Goal: Use online tool/utility: Use online tool/utility

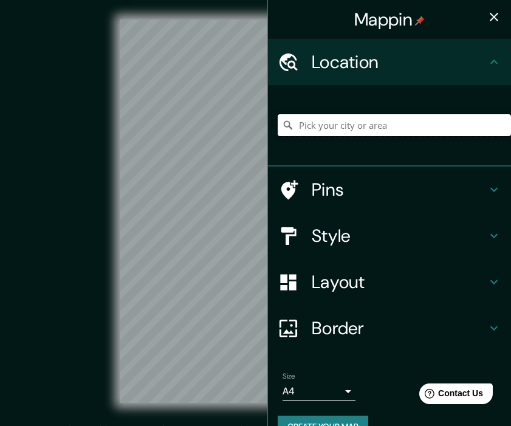
click at [322, 121] on input "Pick your city or area" at bounding box center [394, 125] width 233 height 22
paste input "José María [STREET_ADDRESS][PERSON_NAME][PERSON_NAME]"
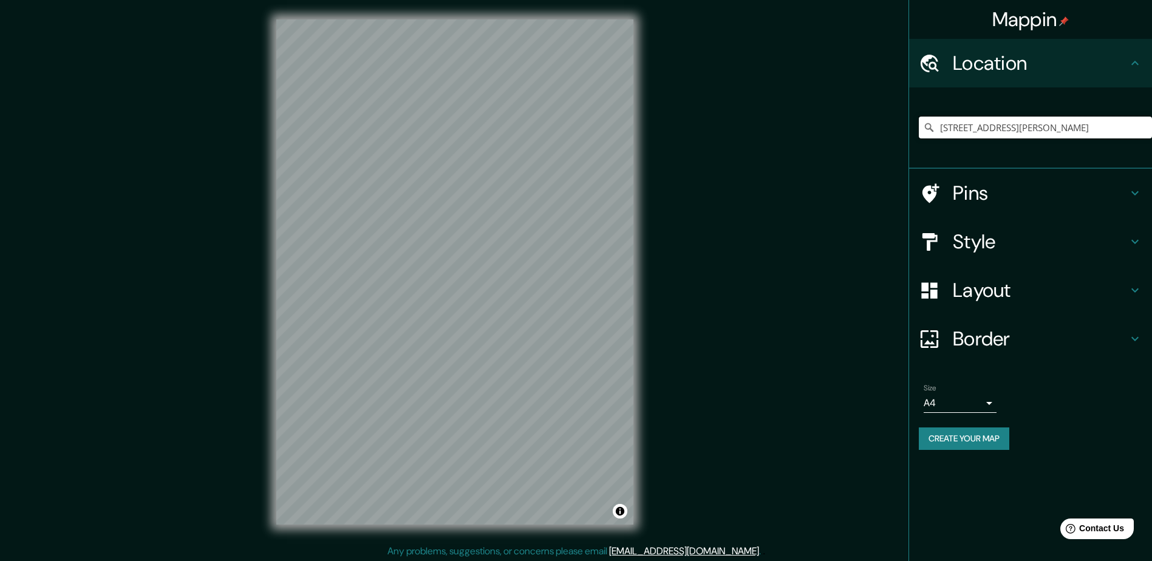
type input "[STREET_ADDRESS][PERSON_NAME]"
click at [519, 203] on h4 "Pins" at bounding box center [1040, 193] width 175 height 24
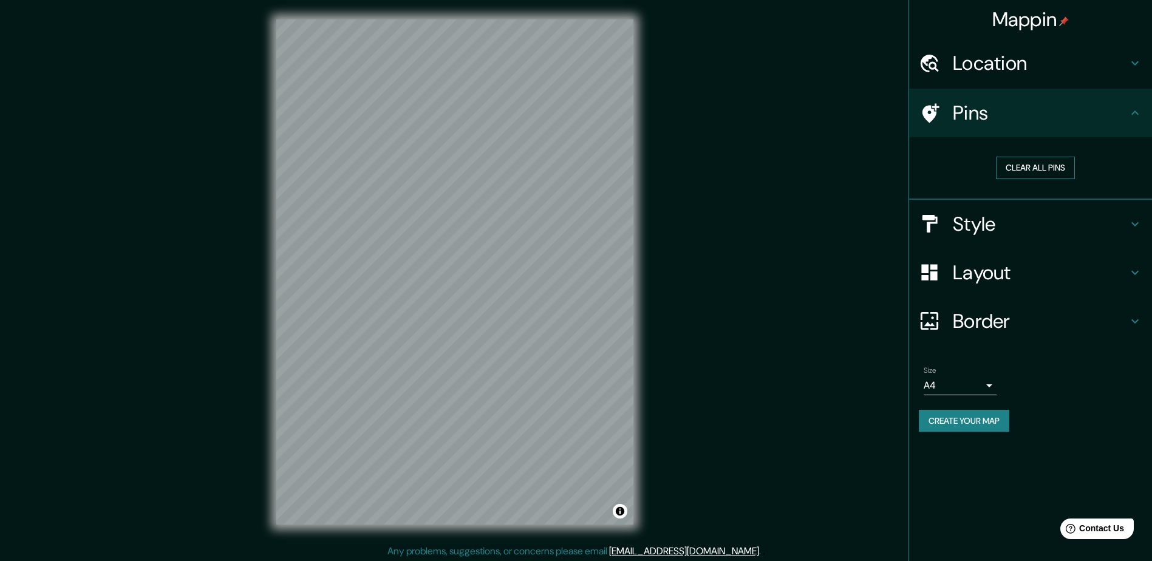
click at [519, 162] on button "Clear all pins" at bounding box center [1035, 168] width 79 height 22
click at [519, 227] on div at bounding box center [567, 226] width 10 height 10
click at [486, 244] on div at bounding box center [485, 244] width 10 height 10
click at [493, 241] on div at bounding box center [494, 241] width 10 height 10
click at [485, 241] on div at bounding box center [485, 241] width 10 height 10
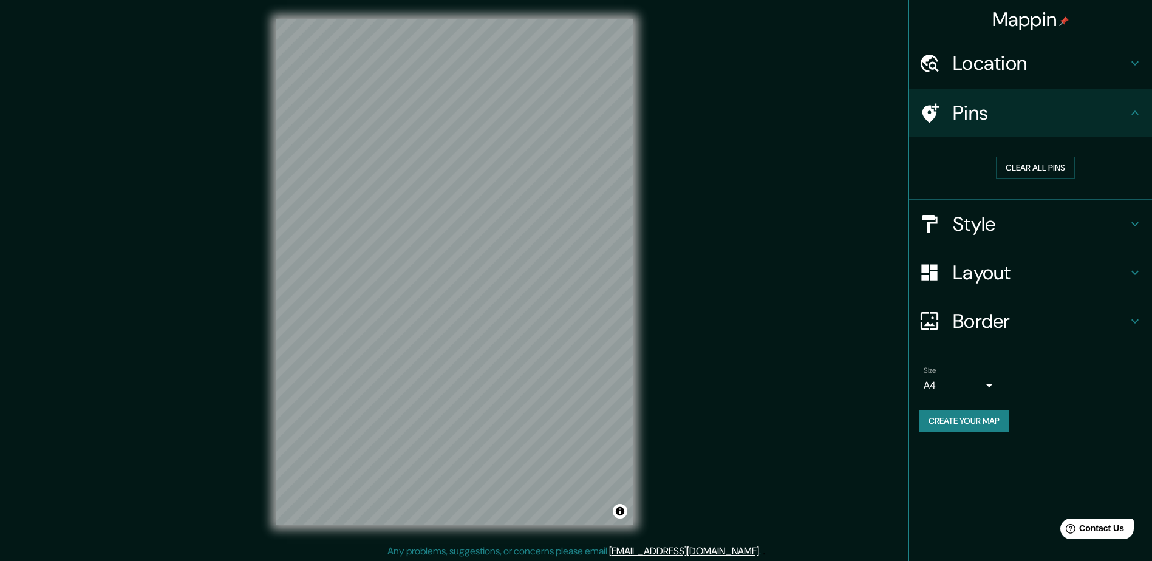
click at [268, 256] on div "© Mapbox © OpenStreetMap Improve this map" at bounding box center [454, 271] width 1037 height 505
click at [237, 251] on div "© Mapbox © OpenStreetMap Improve this map" at bounding box center [454, 271] width 1037 height 505
